Goal: Task Accomplishment & Management: Complete application form

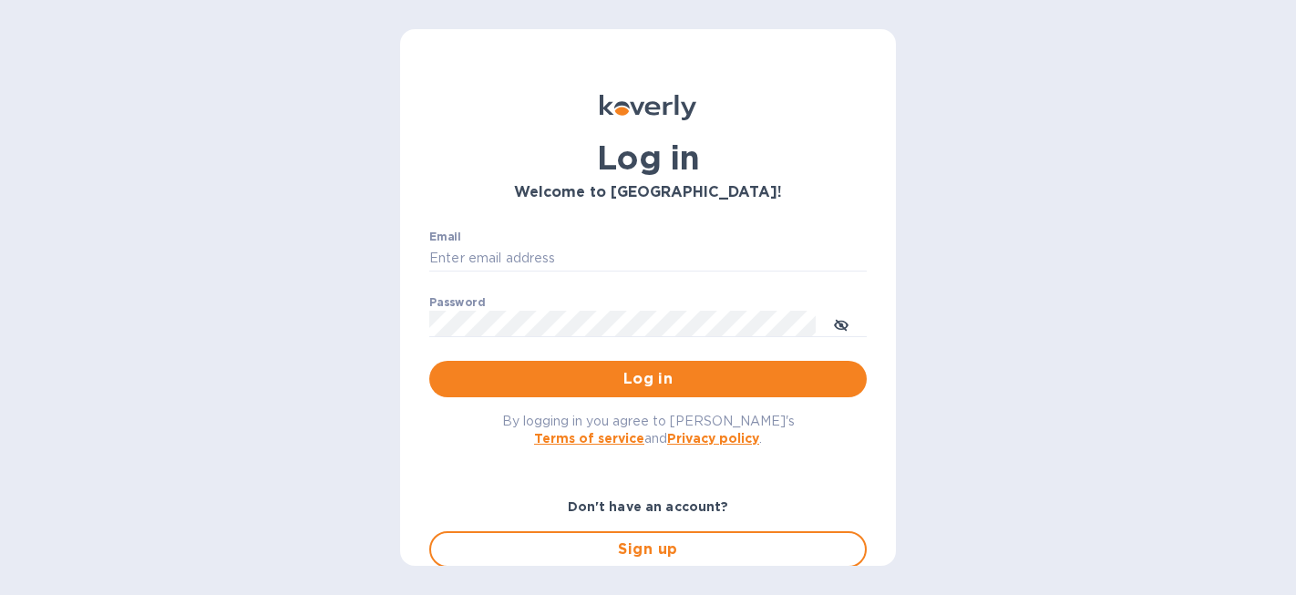
click at [547, 242] on div "Email ​" at bounding box center [648, 264] width 438 height 66
click at [510, 248] on input "Email" at bounding box center [648, 258] width 438 height 27
type input "david@wineSF.com"
click at [429, 361] on button "Log in" at bounding box center [648, 379] width 438 height 36
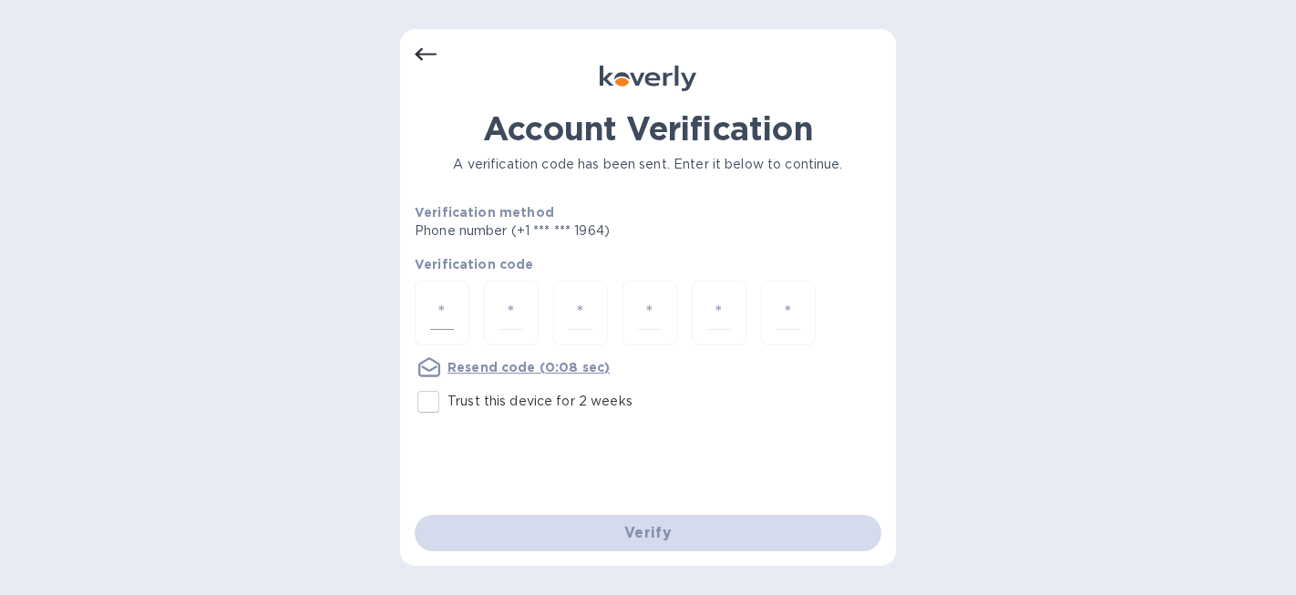
click at [443, 308] on input "number" at bounding box center [442, 313] width 24 height 34
type input "6"
type input "4"
type input "0"
type input "3"
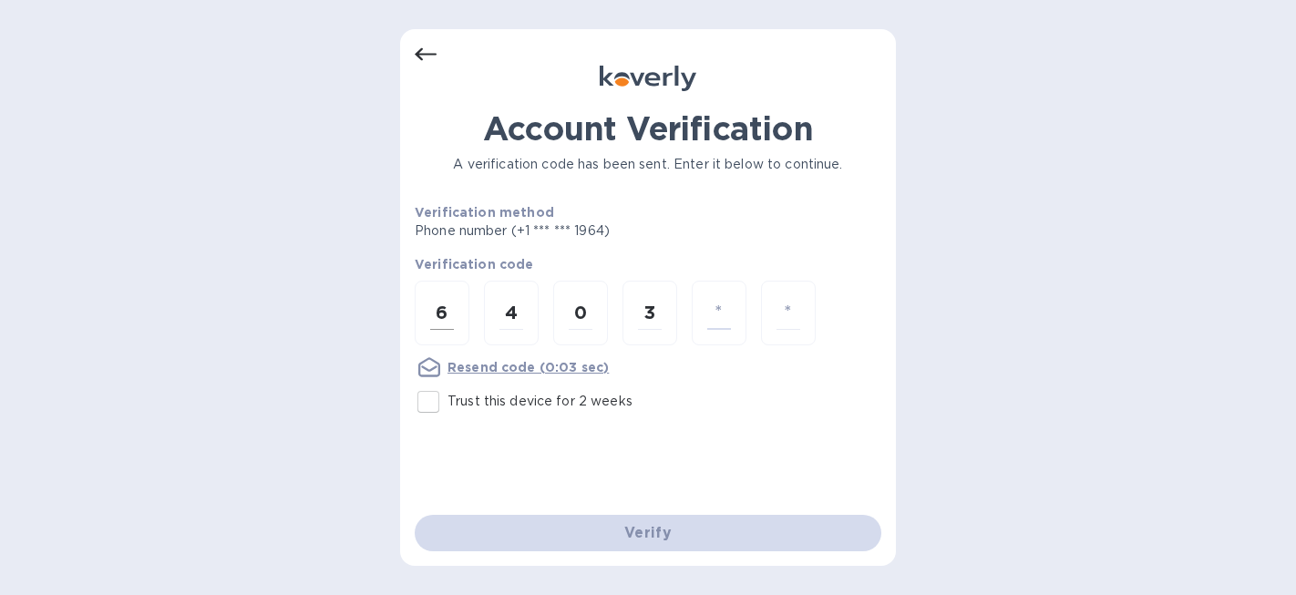
type input "7"
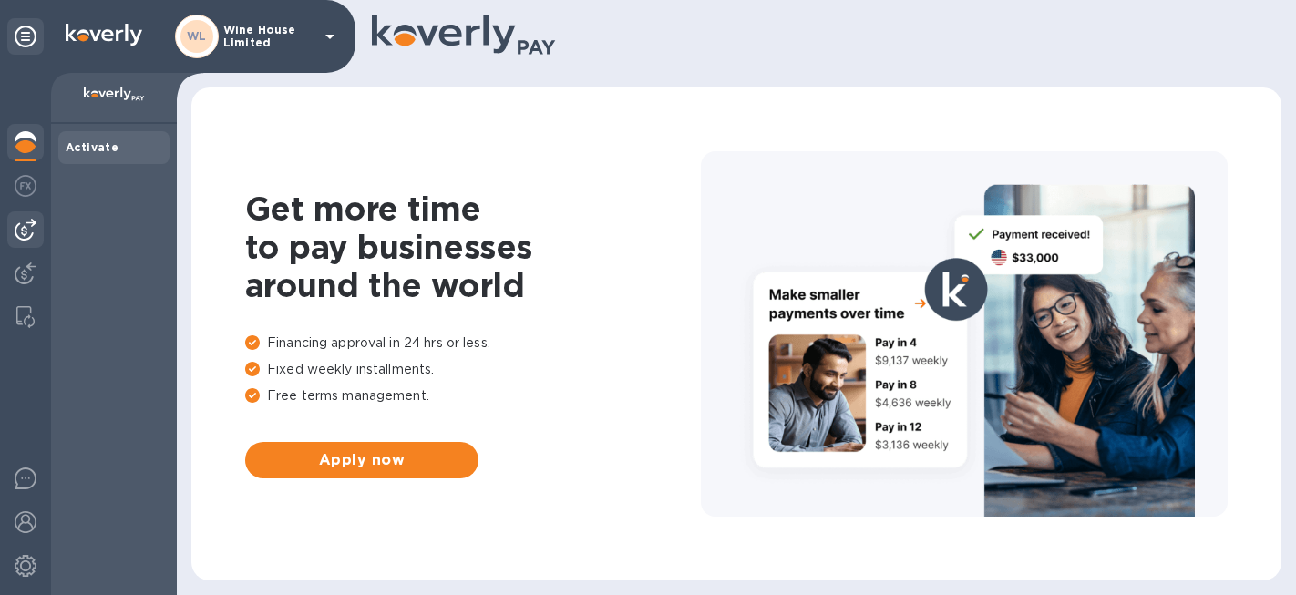
click at [25, 223] on img at bounding box center [26, 230] width 22 height 22
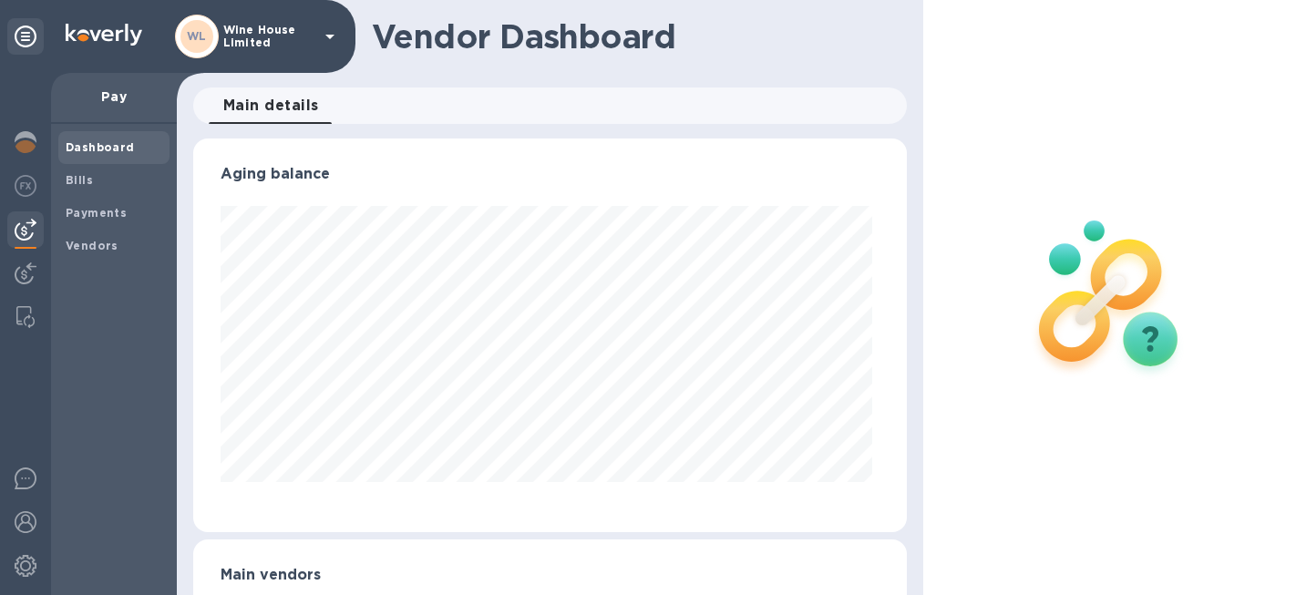
scroll to position [394, 706]
click at [97, 240] on b "Vendors" at bounding box center [92, 246] width 53 height 14
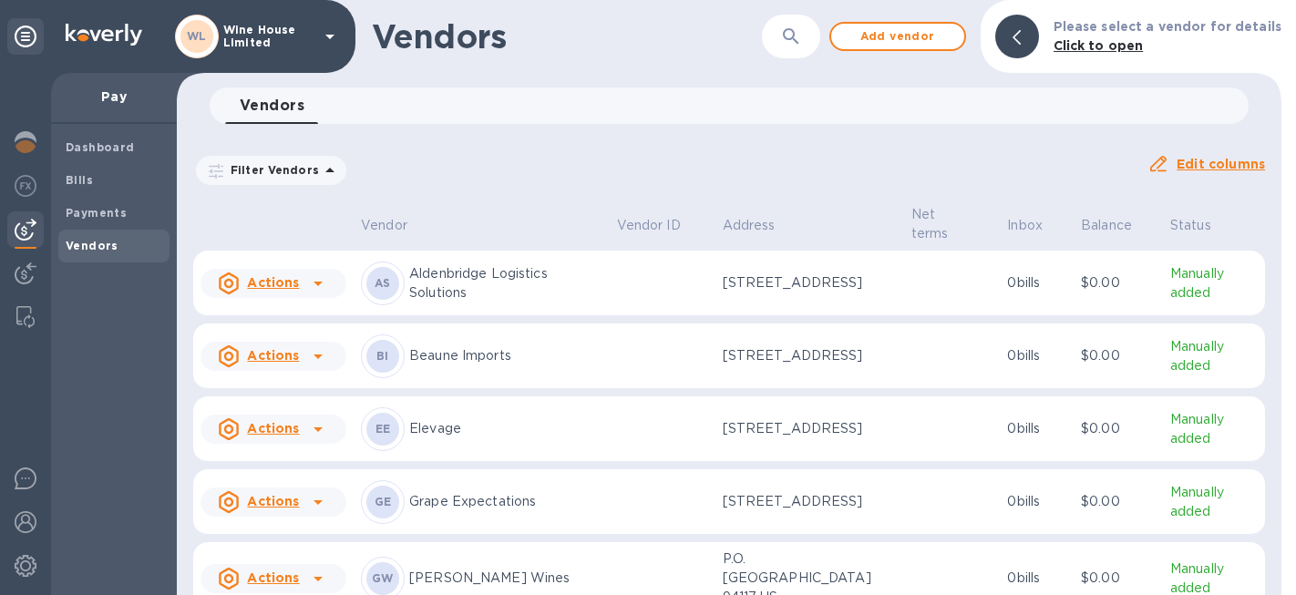
click at [515, 191] on div "Filter Vendors Auto pay: All" at bounding box center [663, 170] width 954 height 49
click at [275, 436] on u "Actions" at bounding box center [273, 428] width 52 height 15
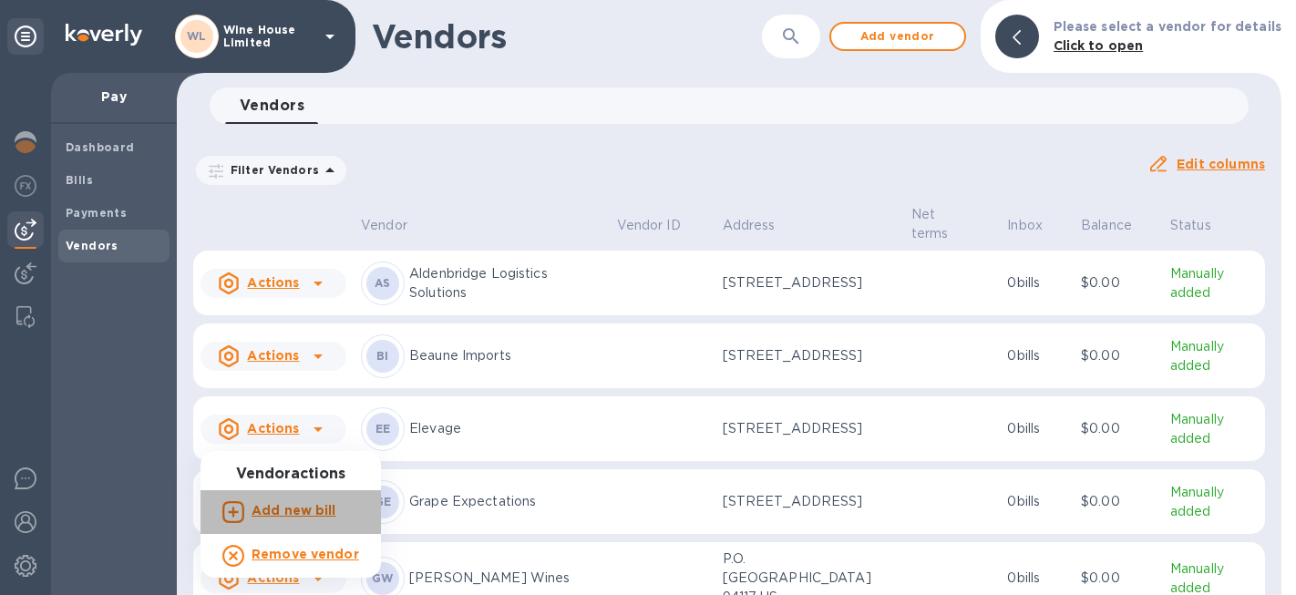
click at [305, 513] on b "Add new bill" at bounding box center [294, 510] width 85 height 15
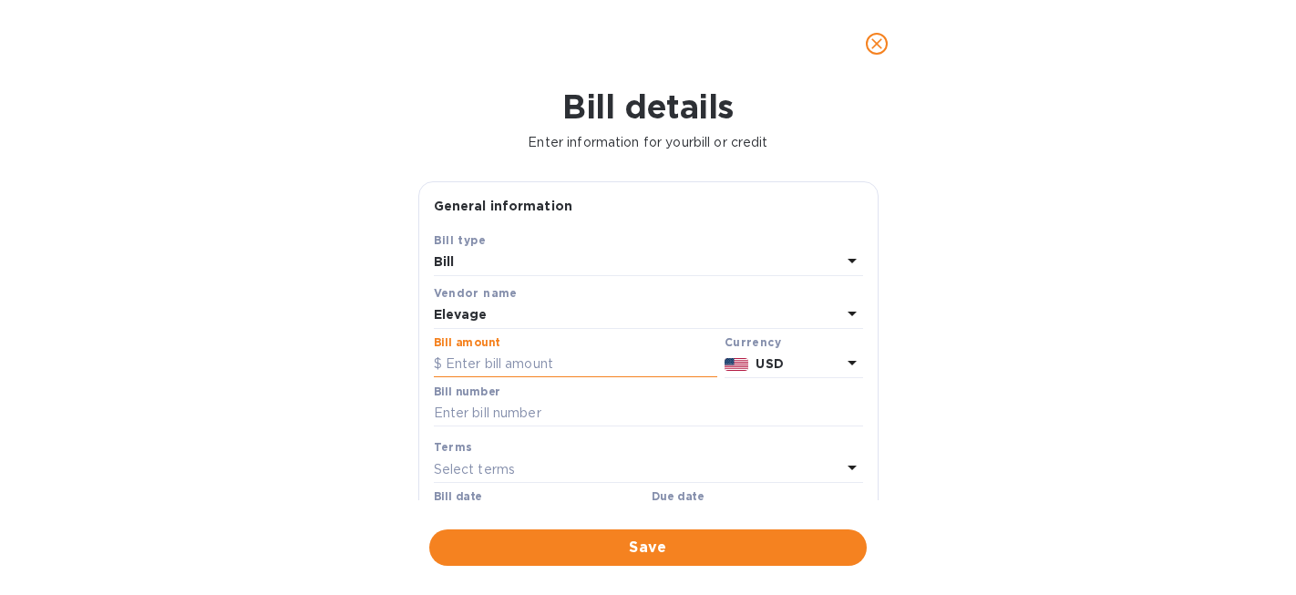
click at [454, 361] on input "text" at bounding box center [575, 364] width 283 height 27
type input "316.20"
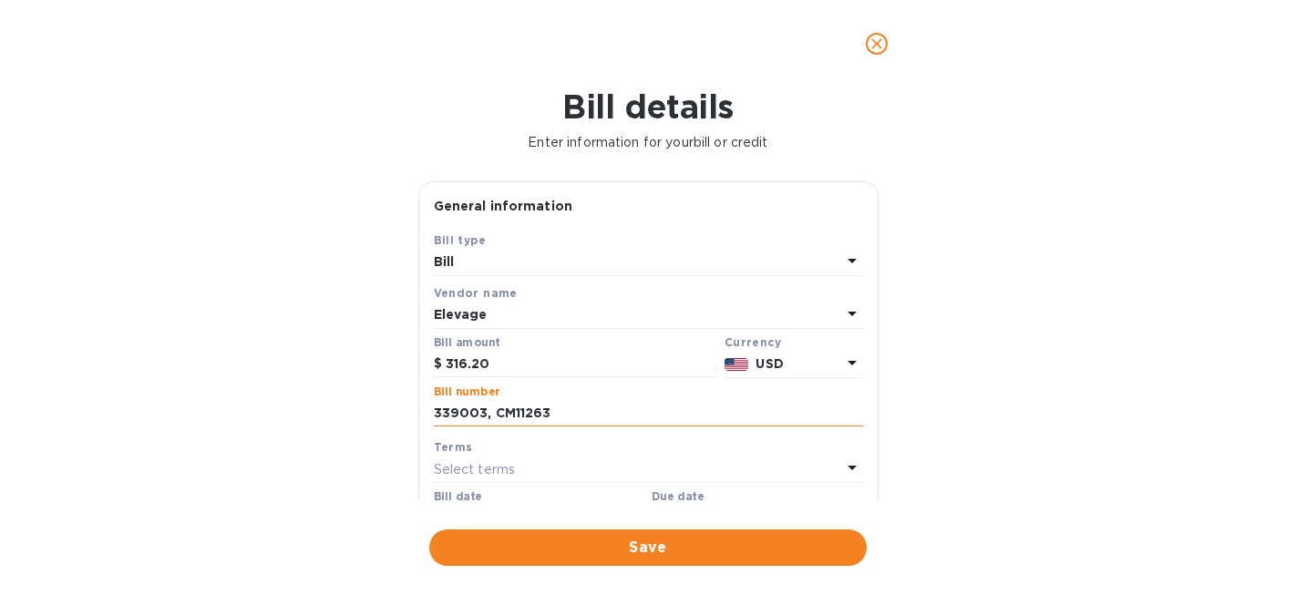
click at [437, 415] on input "339003, CM11263" at bounding box center [648, 413] width 429 height 27
type input "SI339003, CM11263"
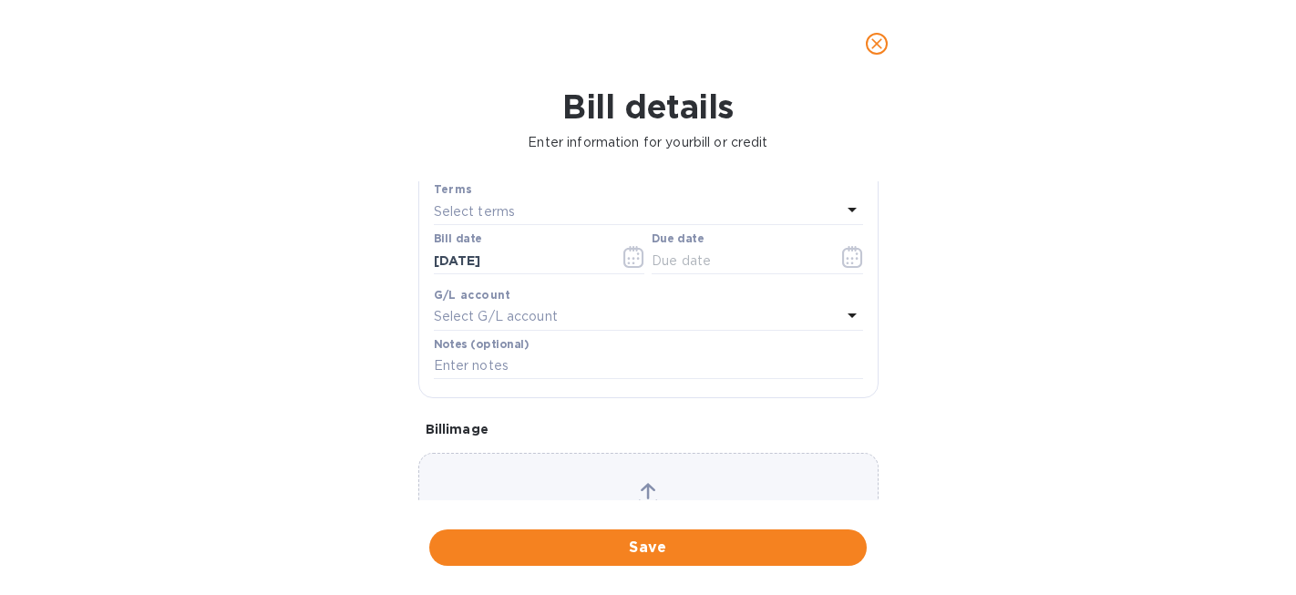
scroll to position [268, 0]
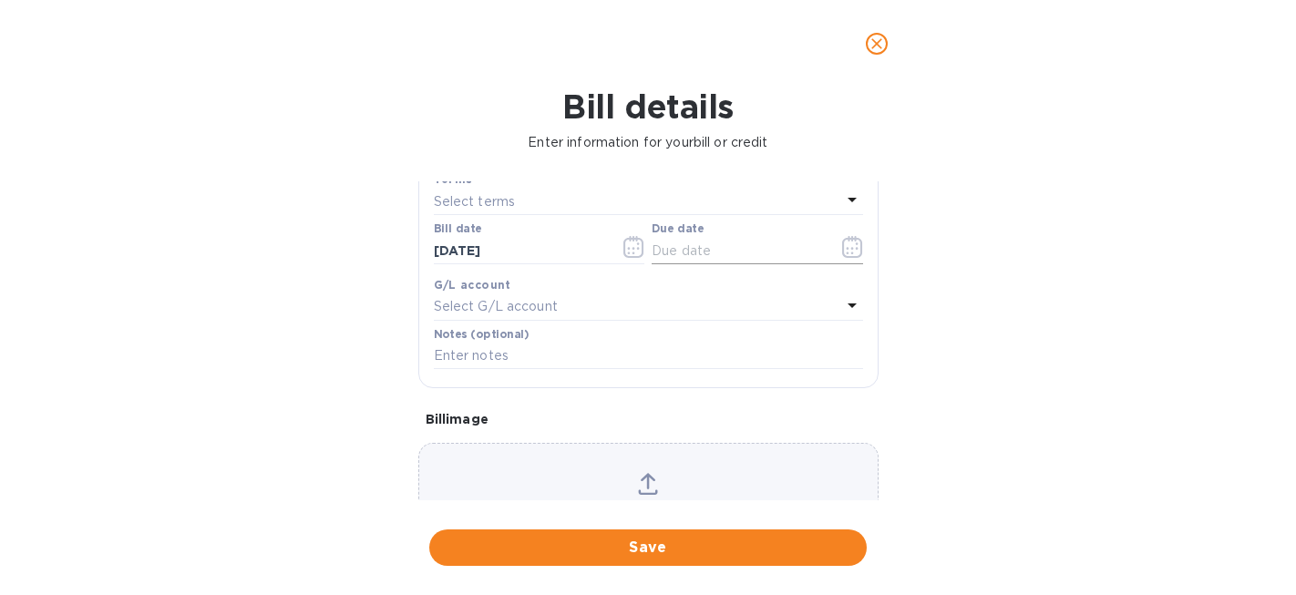
click at [719, 248] on input "text" at bounding box center [738, 250] width 172 height 27
click at [843, 246] on icon "button" at bounding box center [852, 247] width 21 height 22
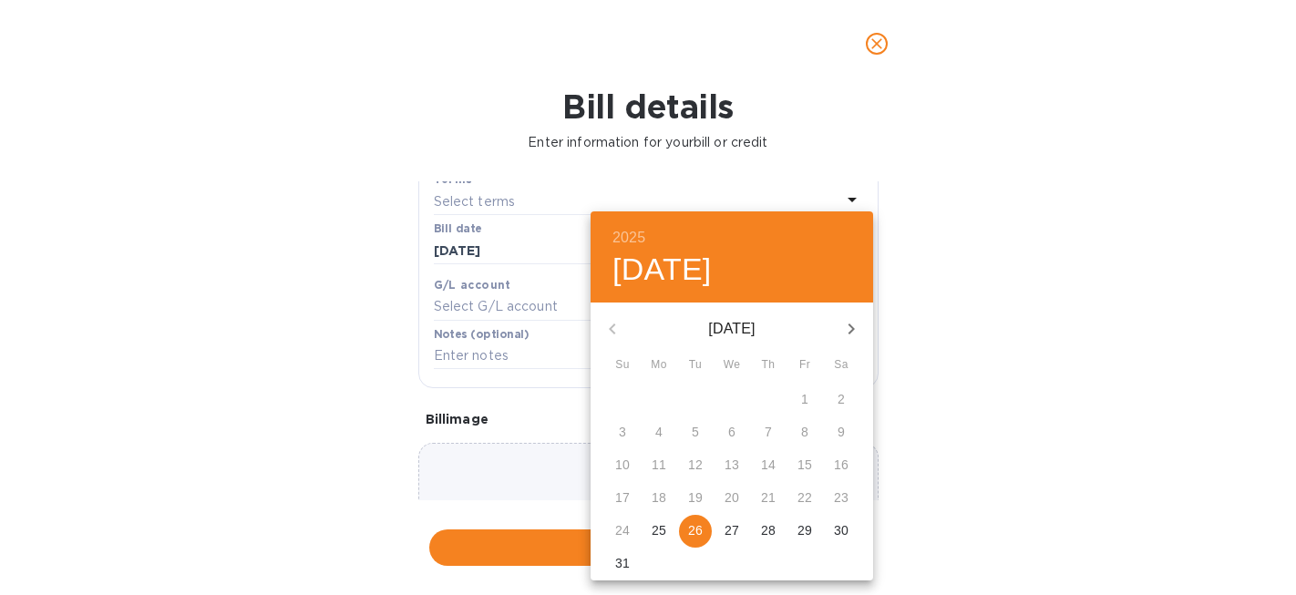
click at [688, 529] on p "26" at bounding box center [695, 530] width 15 height 18
type input "[DATE]"
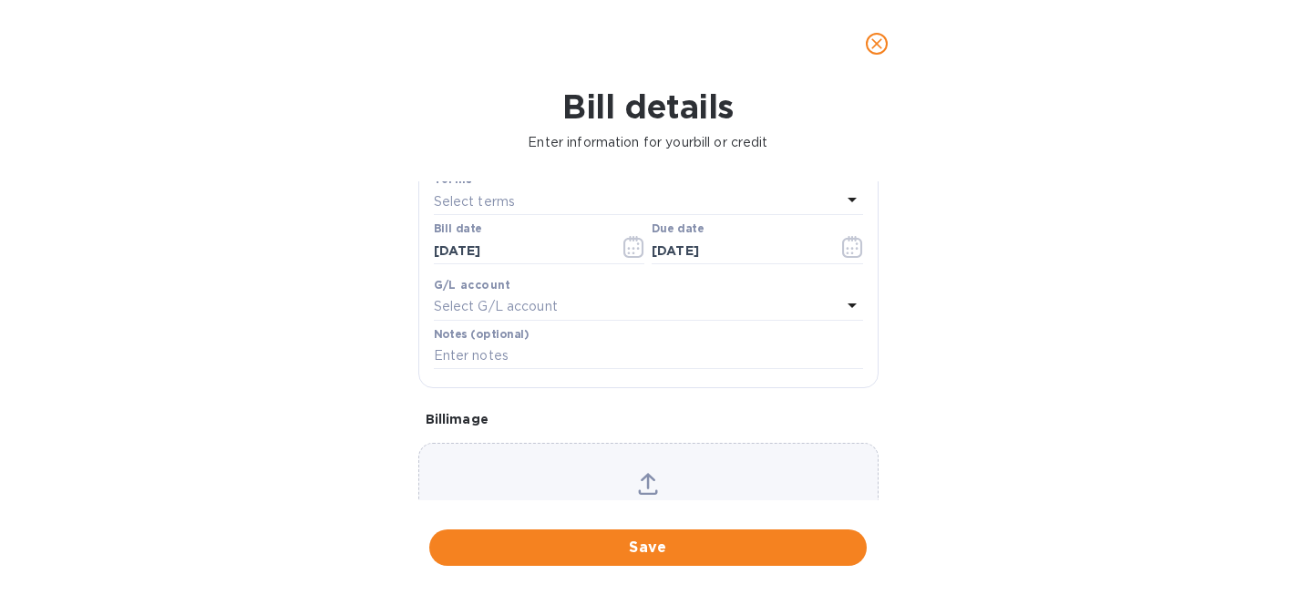
click at [217, 318] on div "Bill details Enter information for your bill or credit General information Save…" at bounding box center [648, 342] width 1296 height 508
click at [450, 249] on input "[DATE]" at bounding box center [520, 250] width 172 height 27
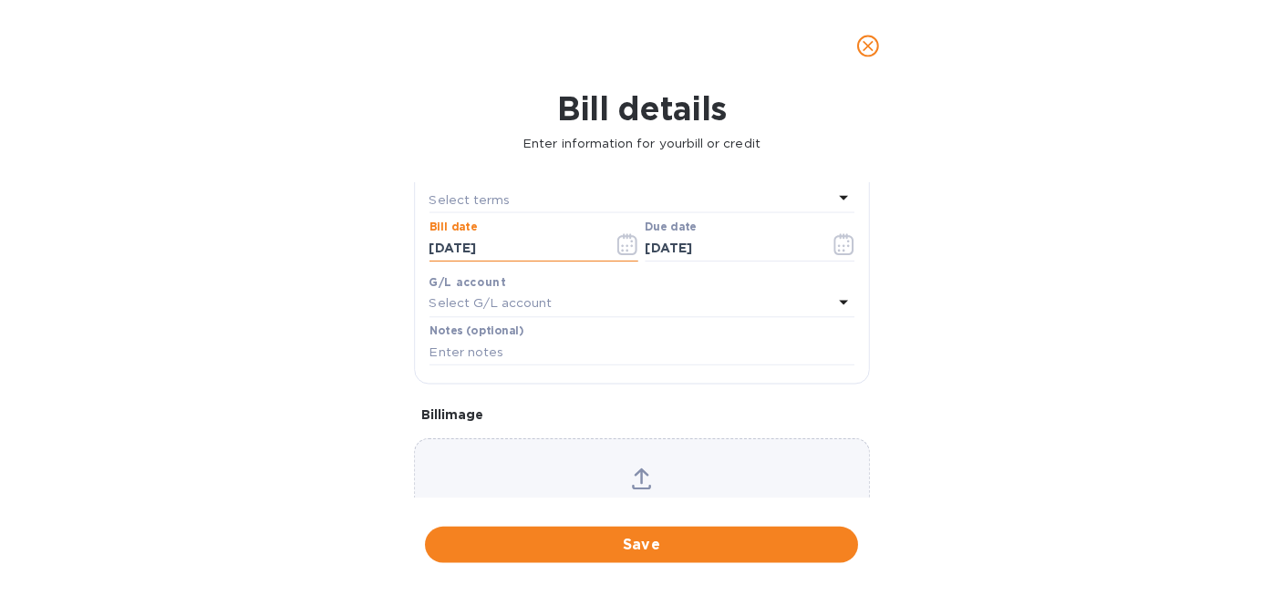
scroll to position [276, 0]
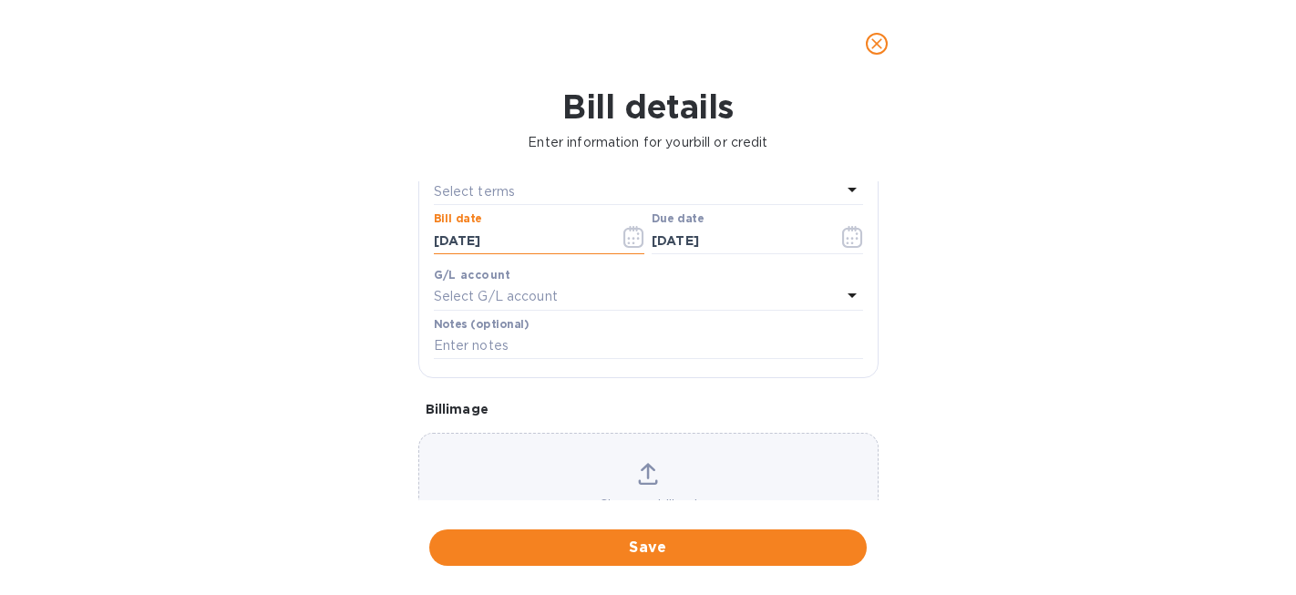
click at [475, 249] on input "[DATE]" at bounding box center [520, 240] width 172 height 27
drag, startPoint x: 469, startPoint y: 243, endPoint x: 479, endPoint y: 245, distance: 10.2
click at [469, 243] on input "[DATE]" at bounding box center [520, 242] width 172 height 27
type input "[DATE]"
click at [645, 548] on span "Save" at bounding box center [648, 548] width 408 height 22
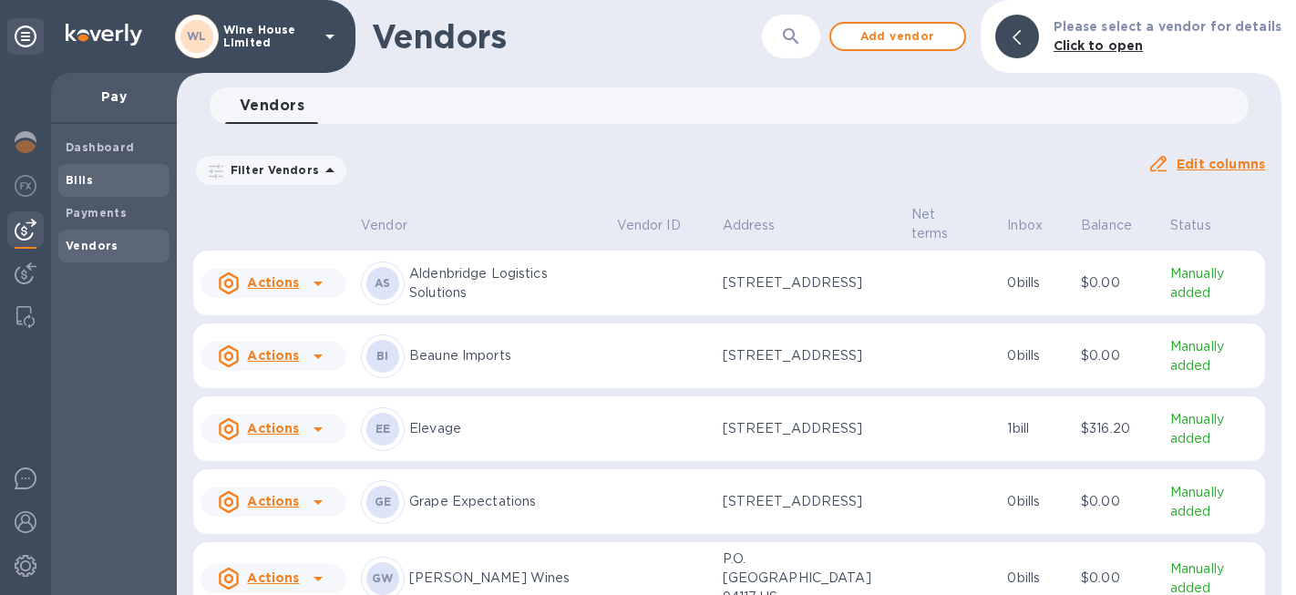
click at [75, 180] on b "Bills" at bounding box center [79, 180] width 27 height 14
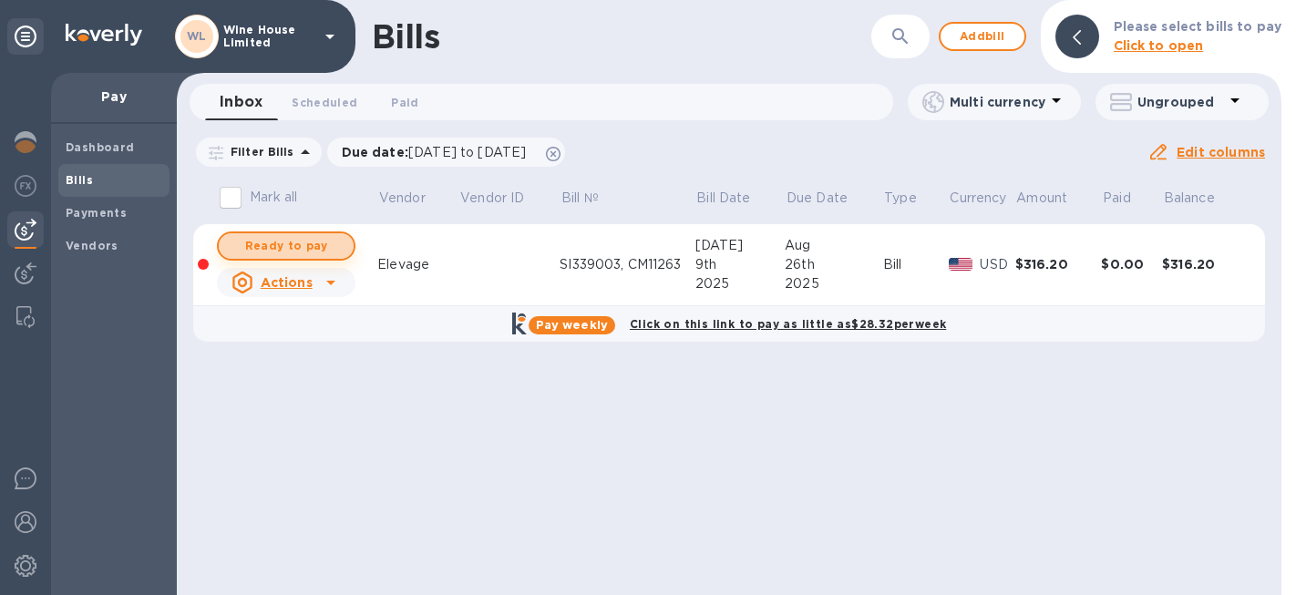
click at [263, 242] on span "Ready to pay" at bounding box center [286, 246] width 106 height 22
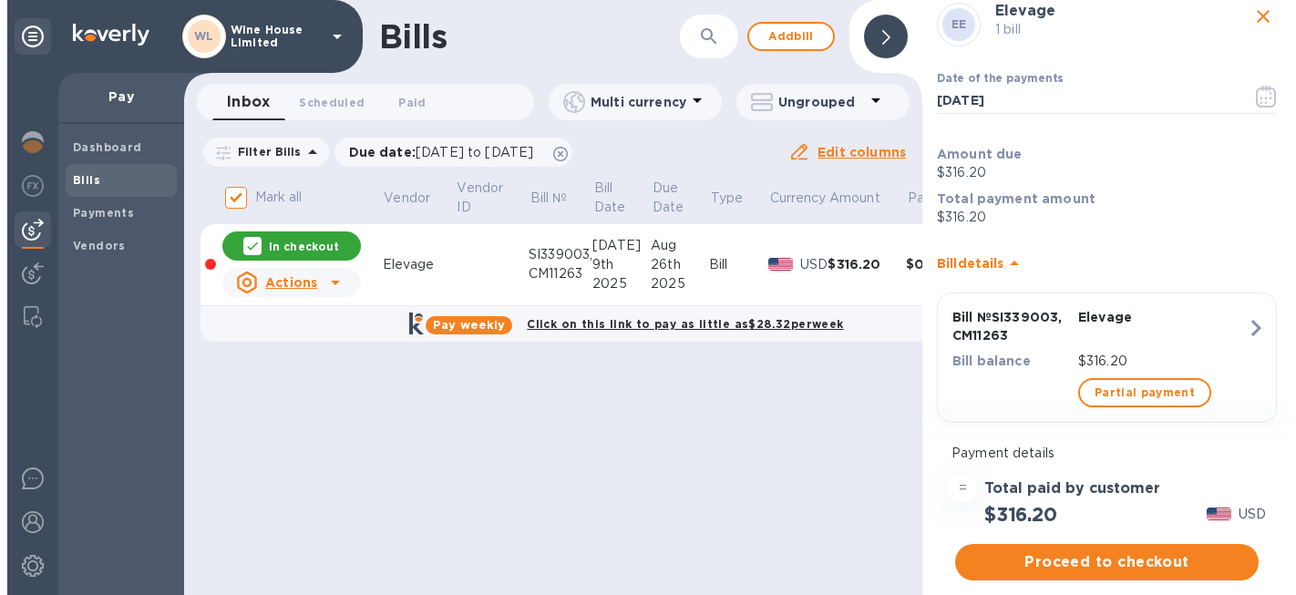
scroll to position [77, 0]
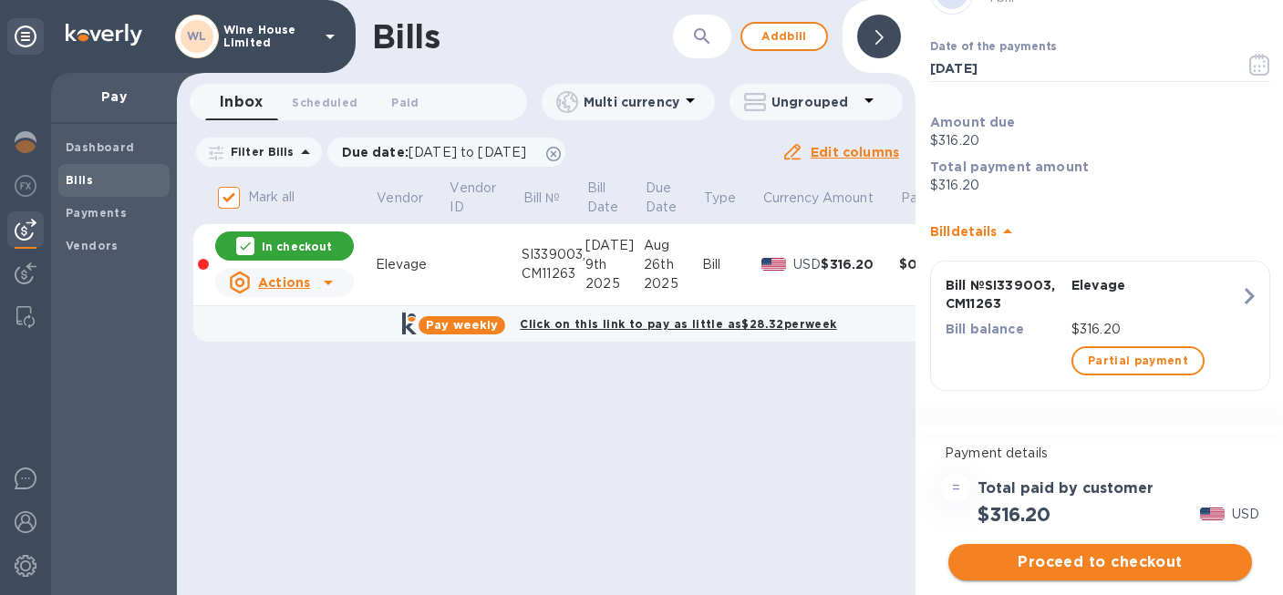
click at [1067, 562] on span "Proceed to checkout" at bounding box center [1100, 562] width 274 height 22
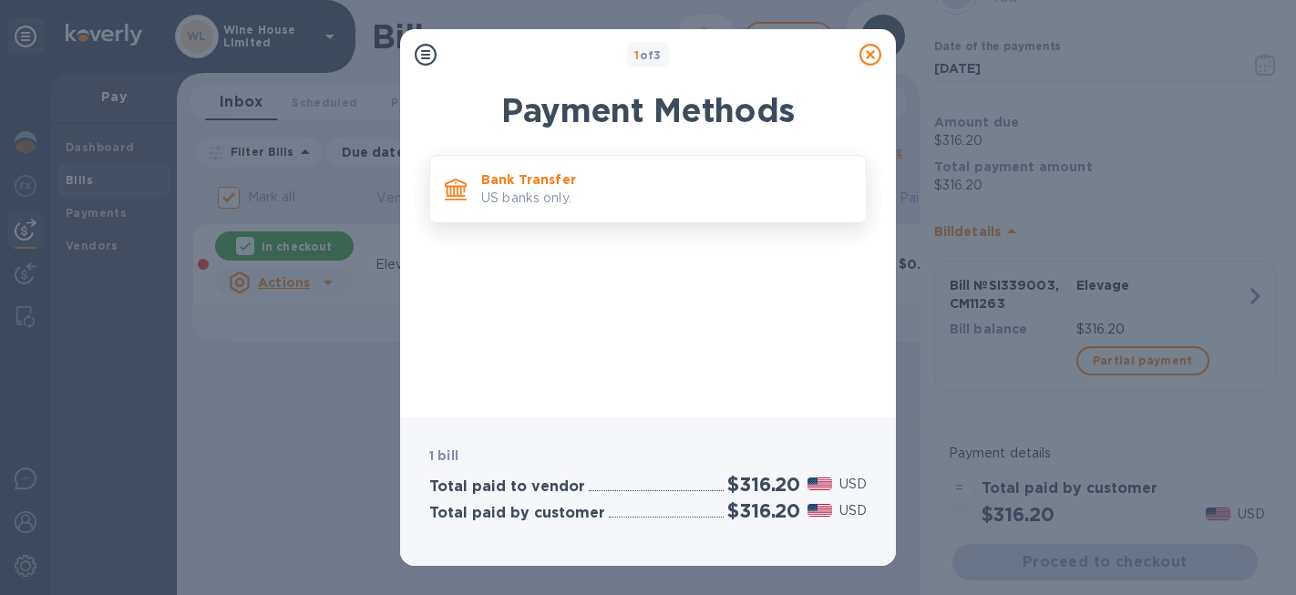
click at [560, 194] on p "US banks only." at bounding box center [666, 198] width 370 height 19
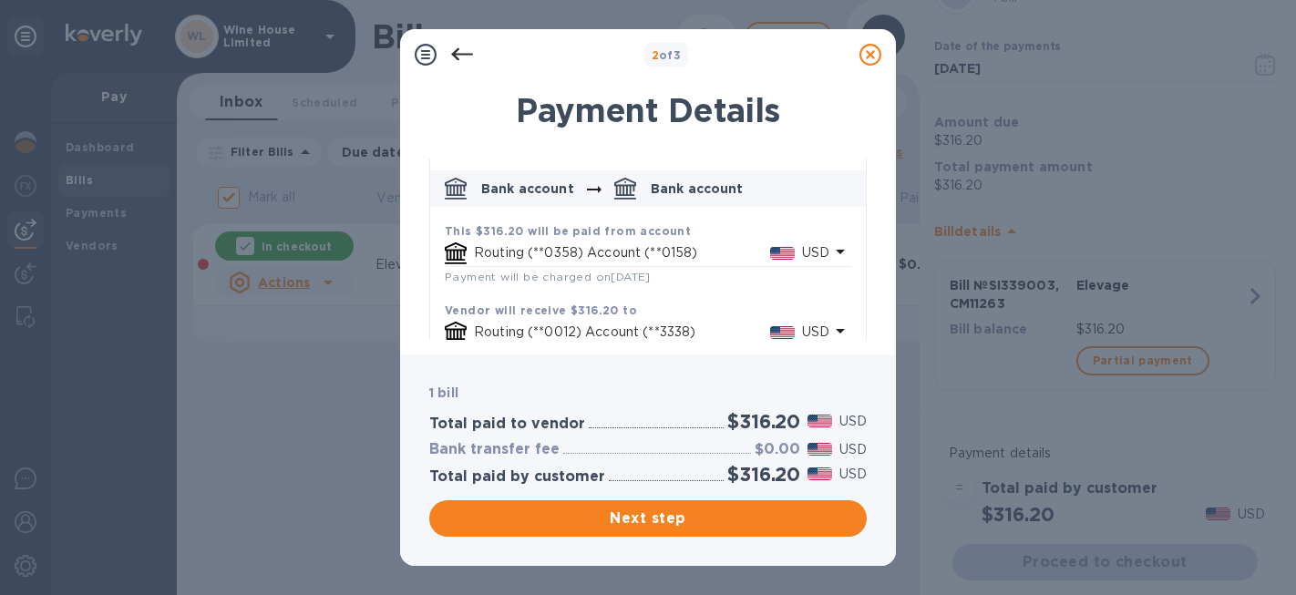
scroll to position [119, 0]
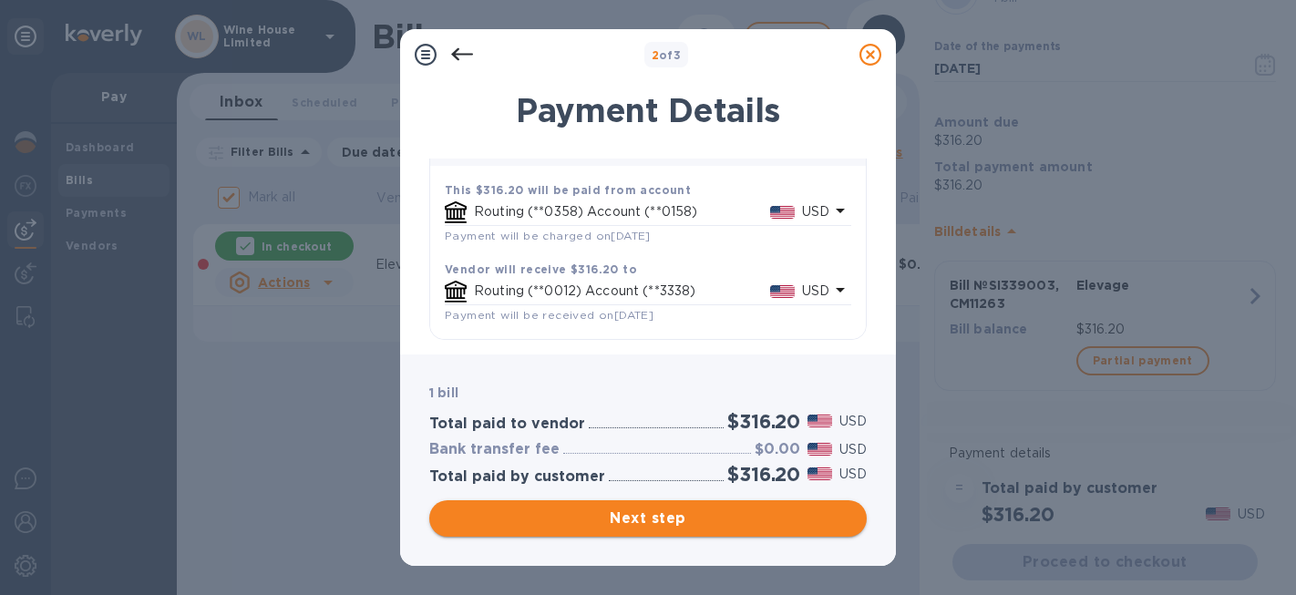
click at [644, 519] on span "Next step" at bounding box center [648, 519] width 408 height 22
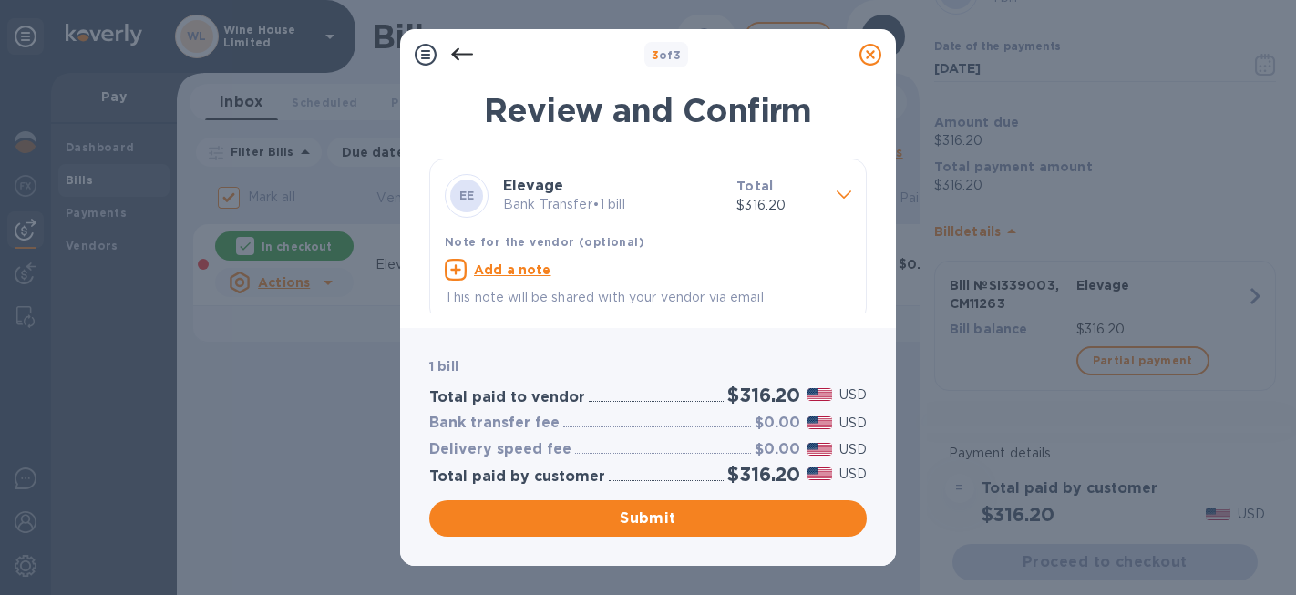
scroll to position [10, 0]
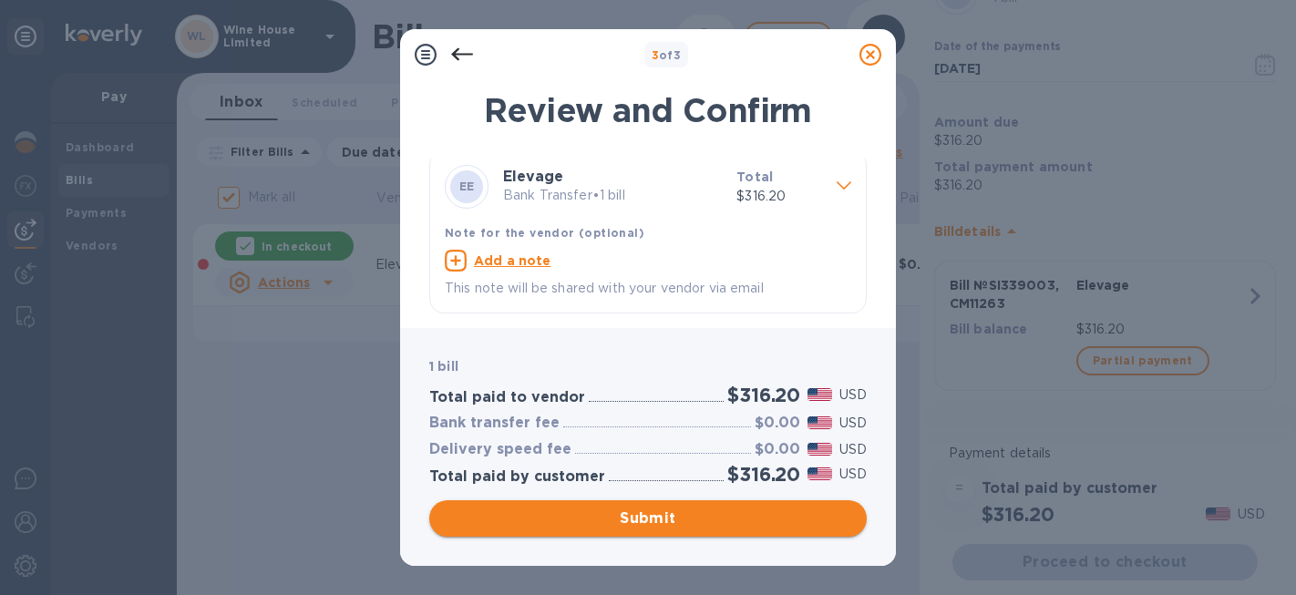
click at [628, 520] on span "Submit" at bounding box center [648, 519] width 408 height 22
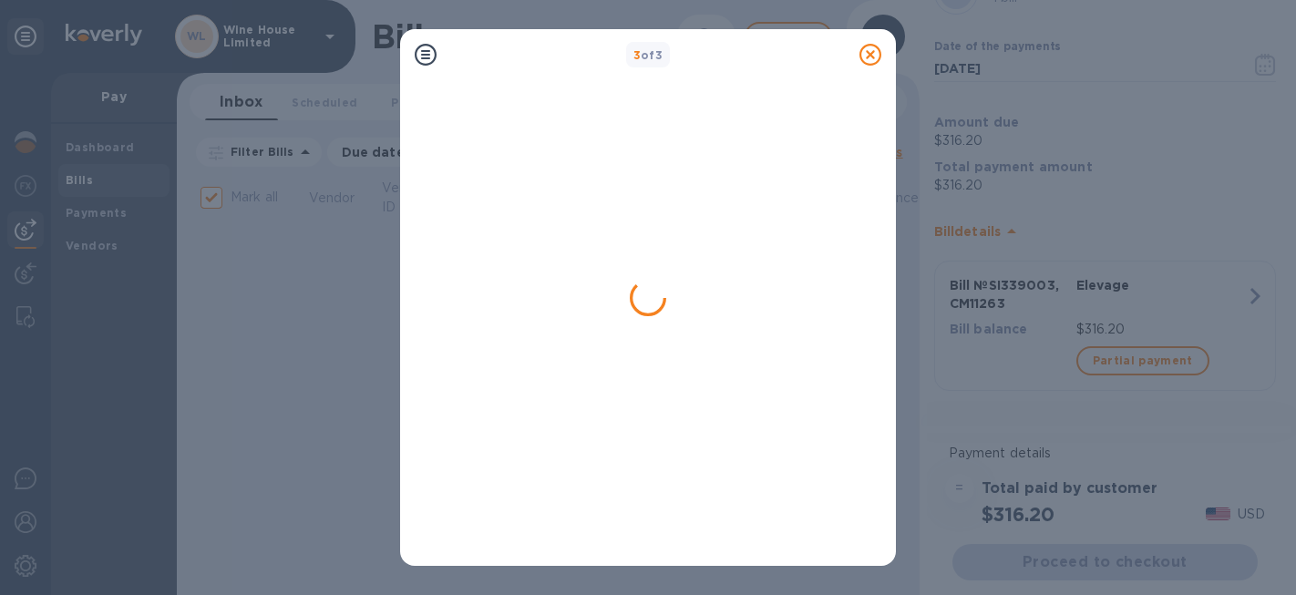
checkbox input "false"
